Goal: Book appointment/travel/reservation

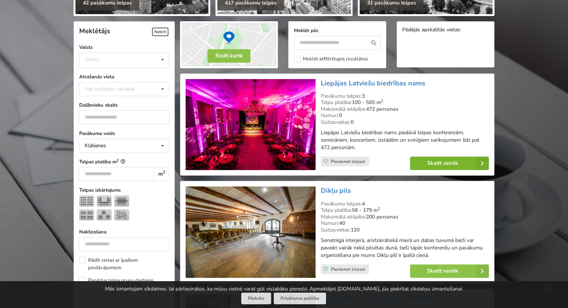
scroll to position [149, 0]
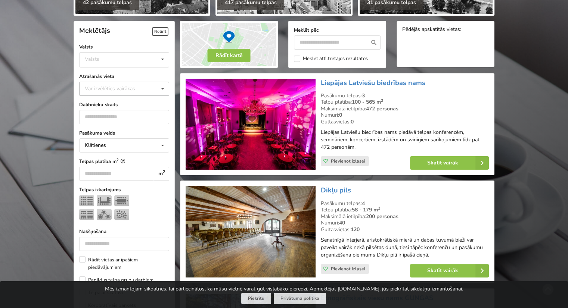
click at [163, 86] on icon at bounding box center [162, 89] width 11 height 14
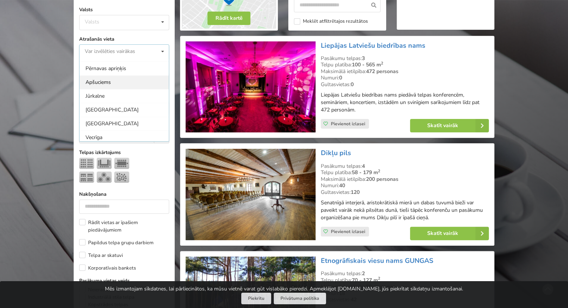
scroll to position [37, 0]
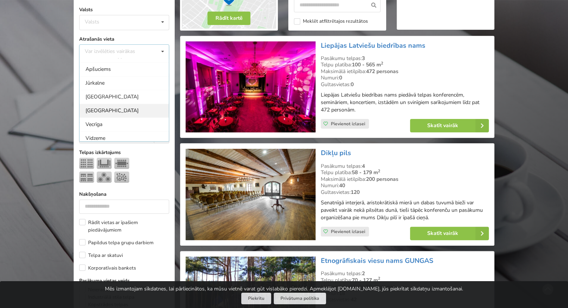
click at [111, 109] on div "Rīga" at bounding box center [124, 111] width 89 height 14
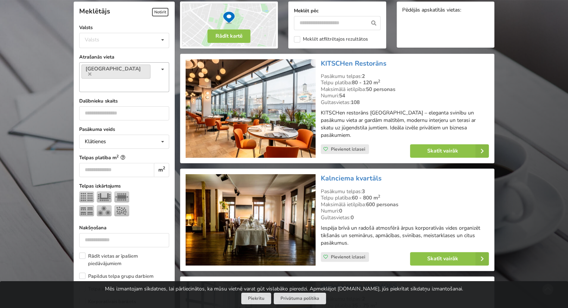
scroll to position [167, 0]
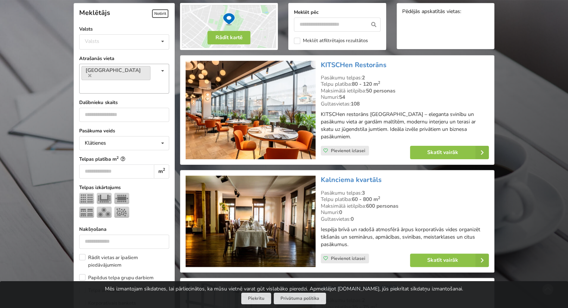
click at [164, 72] on icon at bounding box center [162, 71] width 11 height 14
click at [123, 122] on div "Pierīga" at bounding box center [124, 129] width 89 height 14
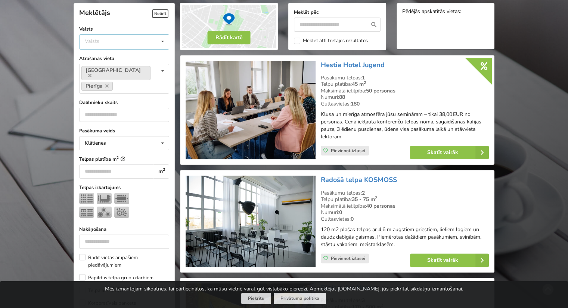
click at [164, 43] on icon at bounding box center [162, 42] width 11 height 14
click at [106, 71] on div "Latvija" at bounding box center [124, 70] width 89 height 14
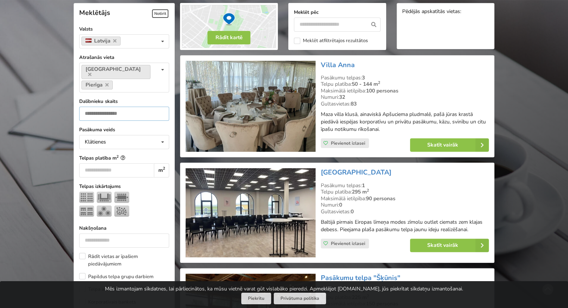
click at [136, 108] on input "number" at bounding box center [124, 114] width 90 height 14
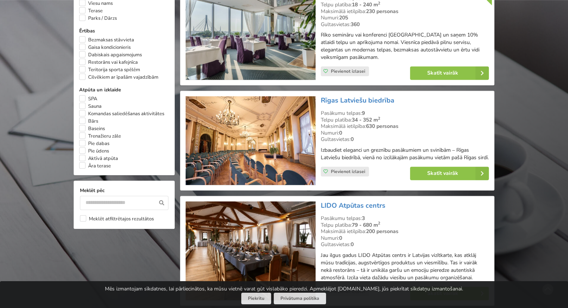
scroll to position [578, 0]
type input "**"
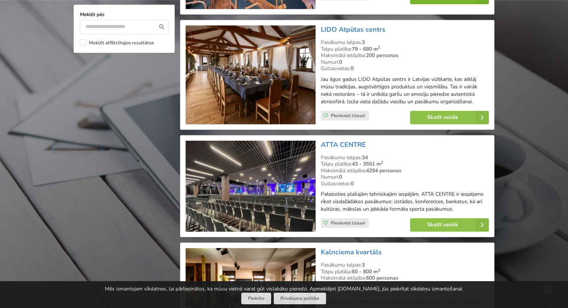
scroll to position [765, 0]
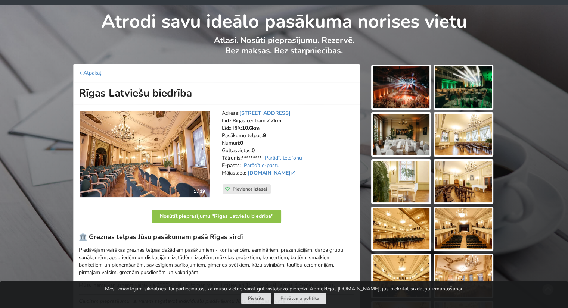
scroll to position [37, 0]
